Goal: Information Seeking & Learning: Check status

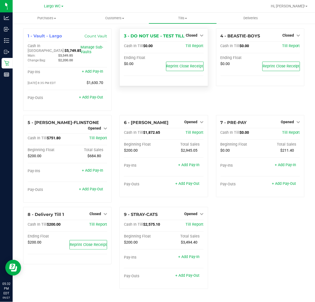
drag, startPoint x: 159, startPoint y: 99, endPoint x: 33, endPoint y: 1, distance: 159.3
click at [156, 99] on div "3 - DO NOT USE - TEST TILL Closed Open Till Cash In Till $0.00 Till Report Endi…" at bounding box center [164, 71] width 96 height 87
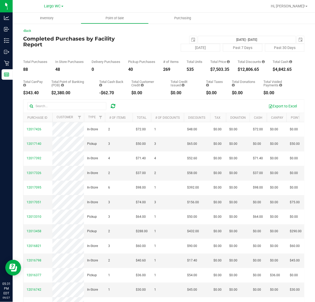
click at [217, 71] on div "$7,503.35" at bounding box center [219, 69] width 19 height 4
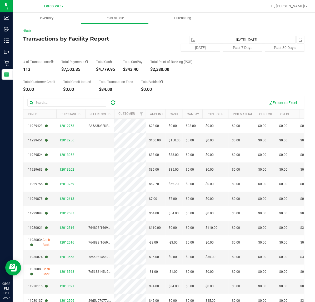
click at [106, 68] on div "$4,779.95" at bounding box center [105, 69] width 19 height 4
click at [86, 67] on div "Total Payments $7,503.35" at bounding box center [74, 66] width 27 height 12
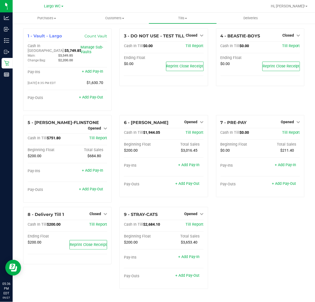
click at [137, 96] on div "3 - DO NOT USE - TEST TILL Closed Open Till Cash In Till $0.00 Till Report Endi…" at bounding box center [164, 71] width 96 height 87
